Goal: Find specific page/section: Find specific page/section

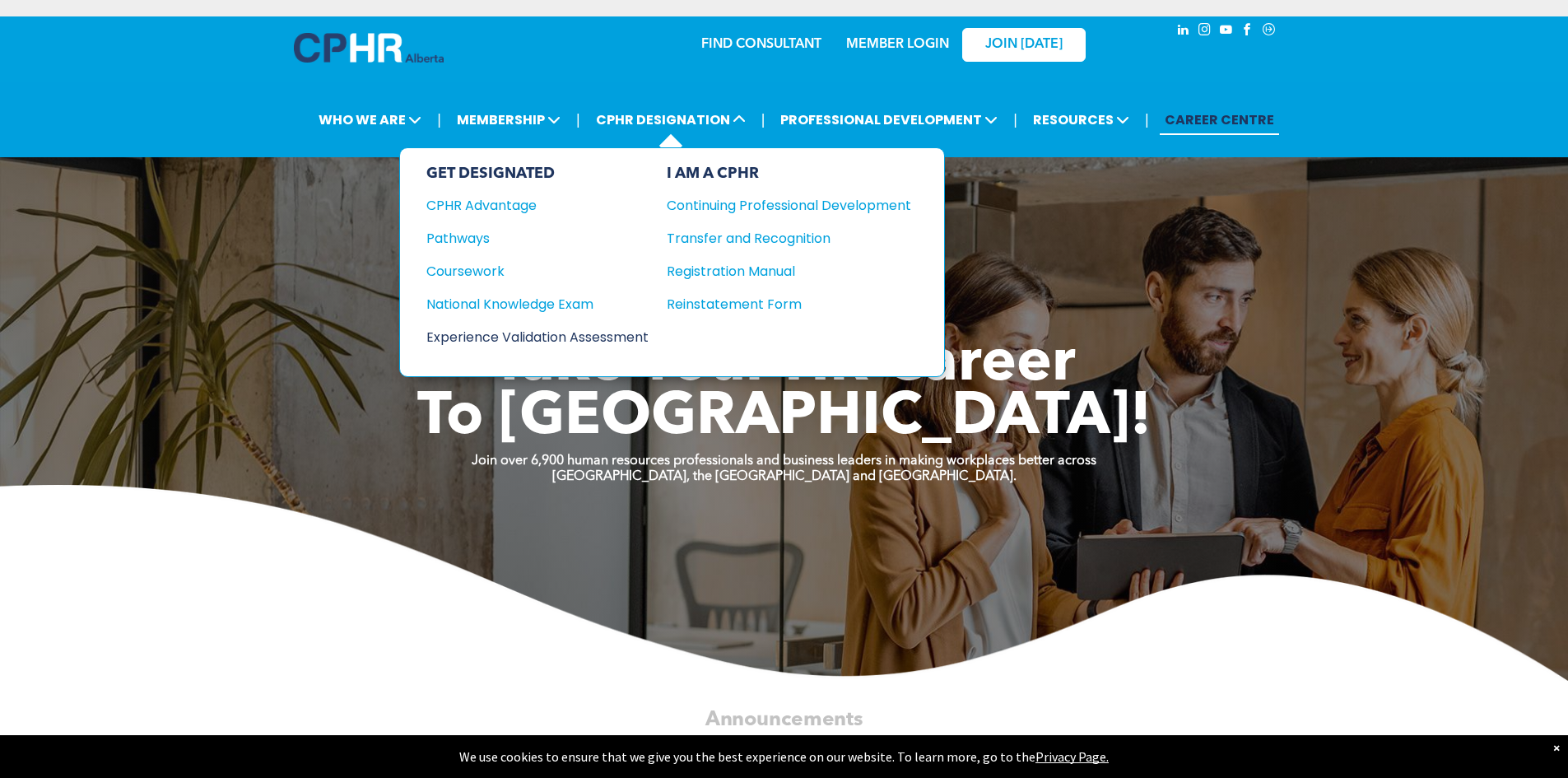
click at [520, 337] on div "Experience Validation Assessment" at bounding box center [526, 337] width 200 height 20
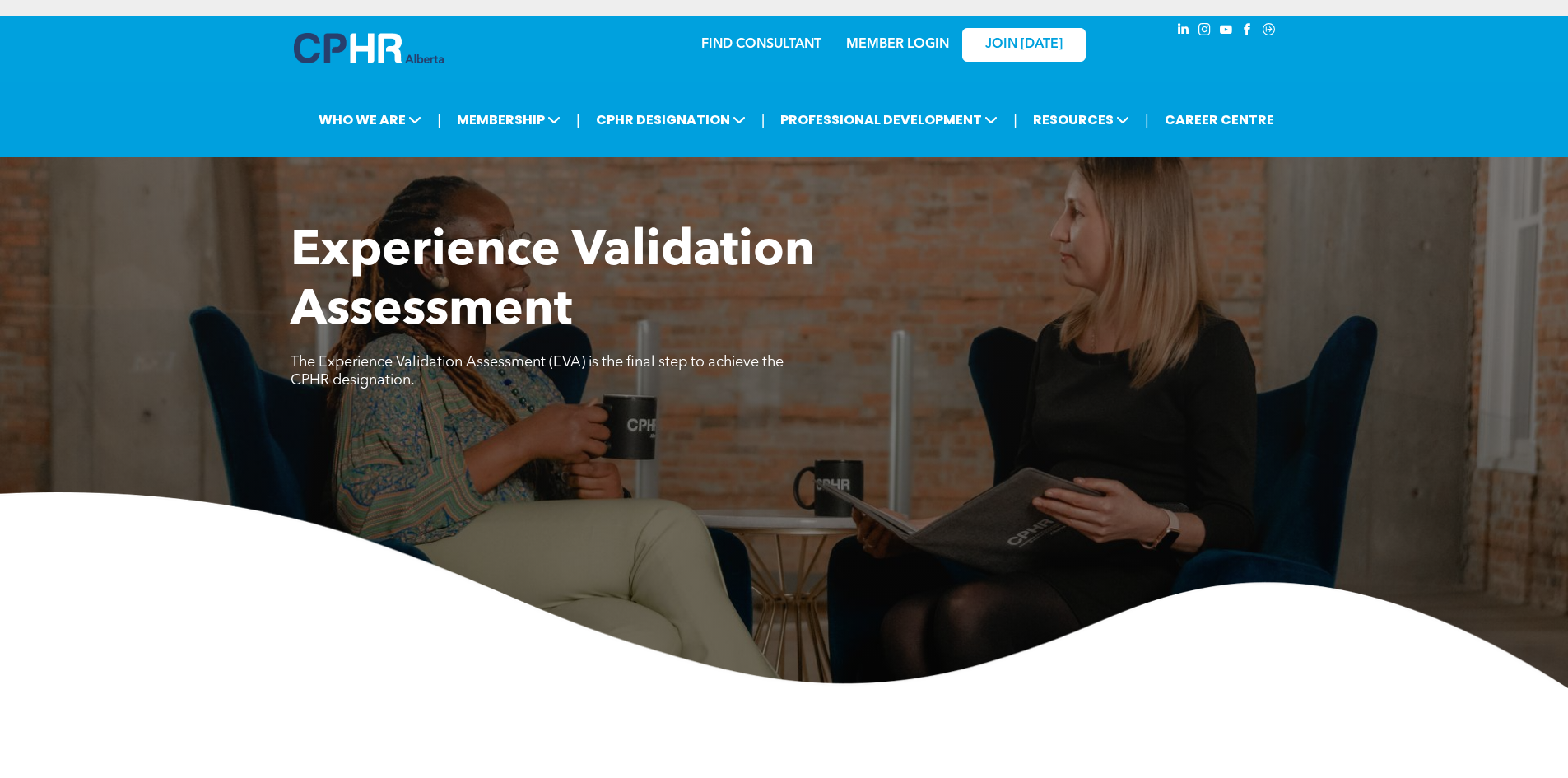
click at [774, 40] on link "FIND CONSULTANT" at bounding box center [761, 44] width 120 height 13
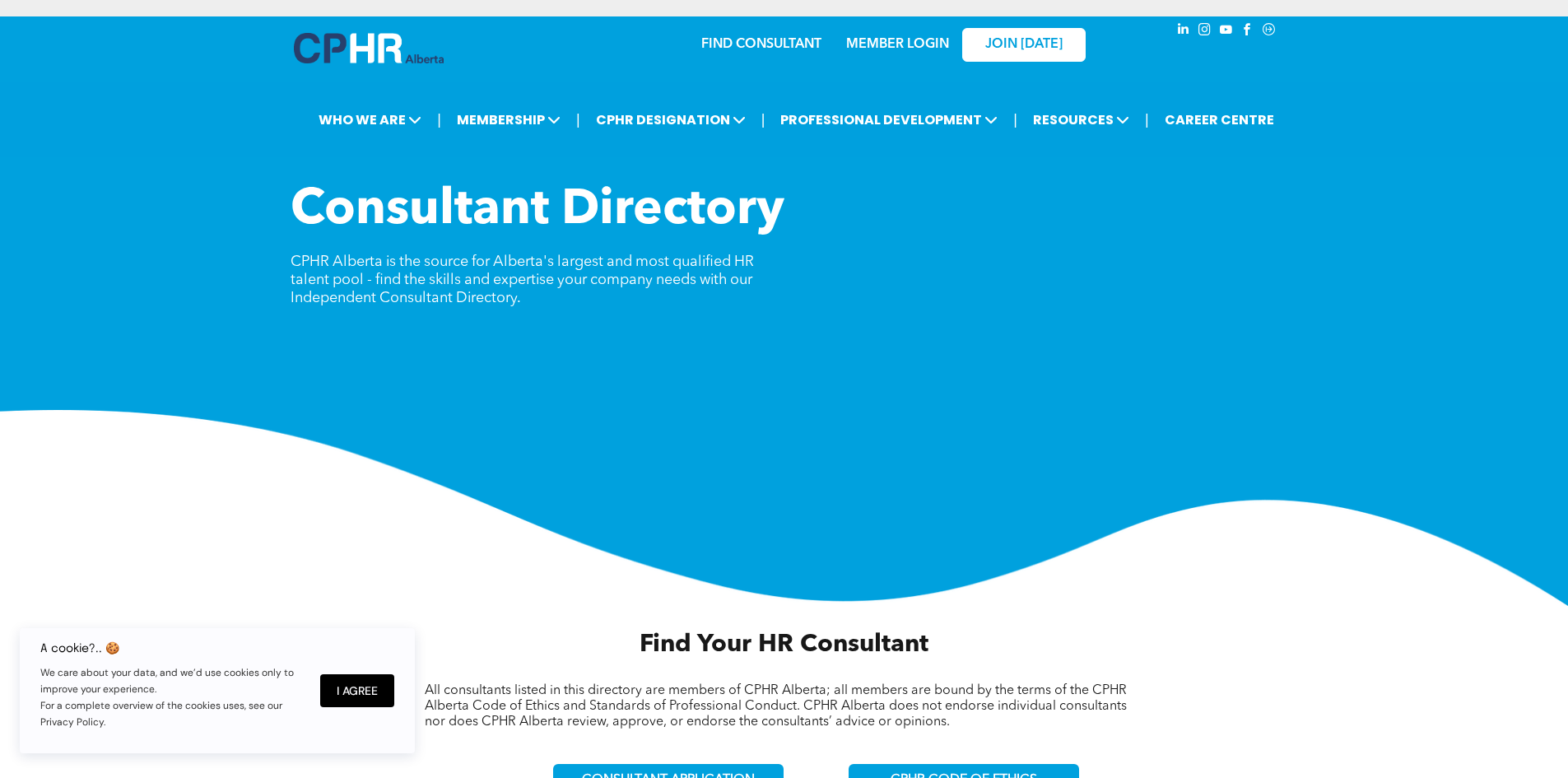
click at [332, 35] on img at bounding box center [368, 48] width 149 height 30
